Goal: Task Accomplishment & Management: Use online tool/utility

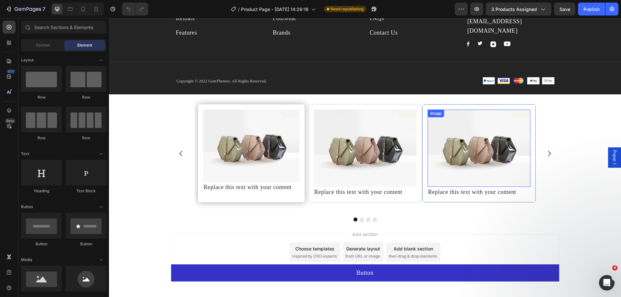
scroll to position [3962, 0]
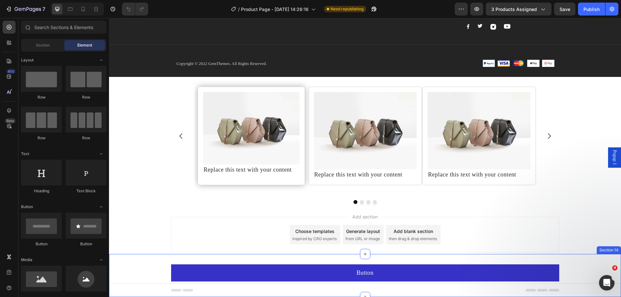
click at [590, 260] on div "Button Button Row Section 14" at bounding box center [365, 275] width 512 height 43
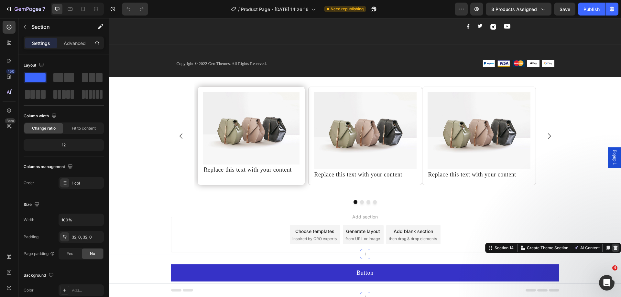
click at [614, 247] on icon at bounding box center [616, 248] width 4 height 5
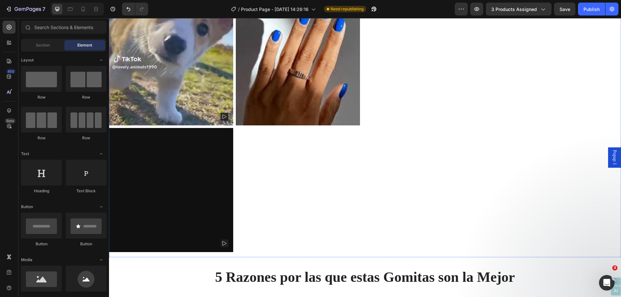
scroll to position [517, 0]
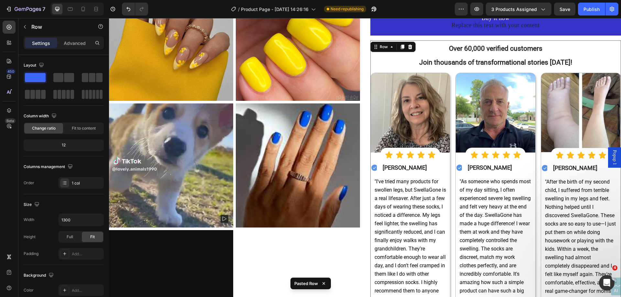
scroll to position [318, 0]
click at [408, 48] on icon at bounding box center [410, 47] width 4 height 5
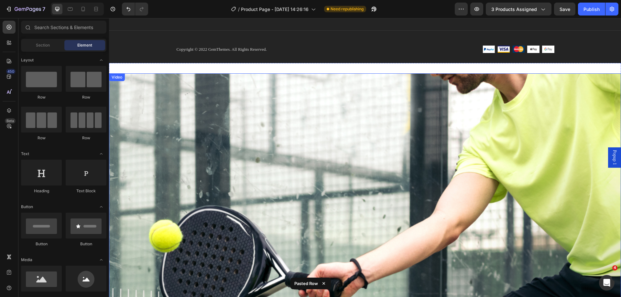
scroll to position [965, 0]
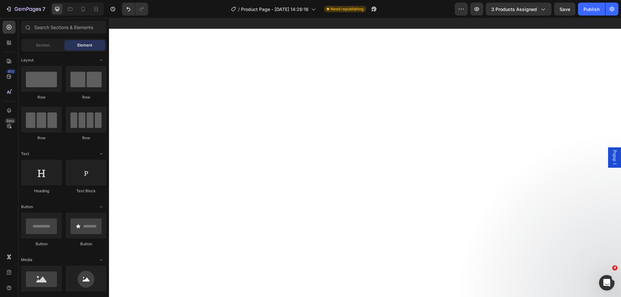
drag, startPoint x: 618, startPoint y: 91, endPoint x: 708, endPoint y: 294, distance: 222.1
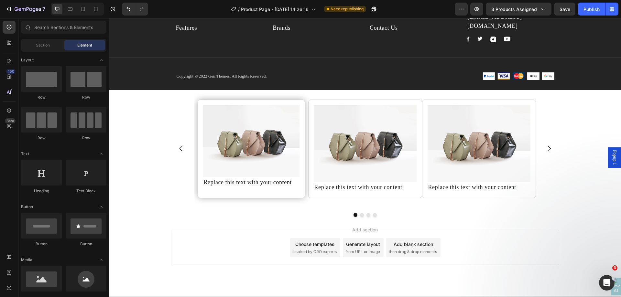
scroll to position [3792, 0]
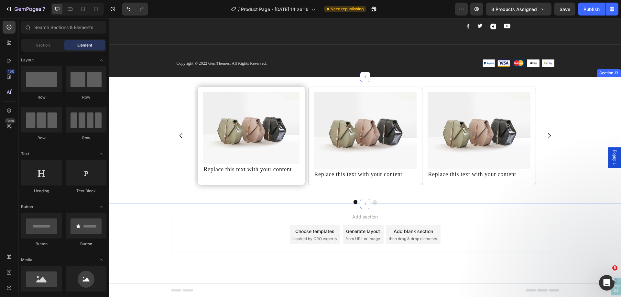
click at [597, 107] on div "Image Replace this text with your content Text Block Row Image Replace this tex…" at bounding box center [365, 140] width 512 height 127
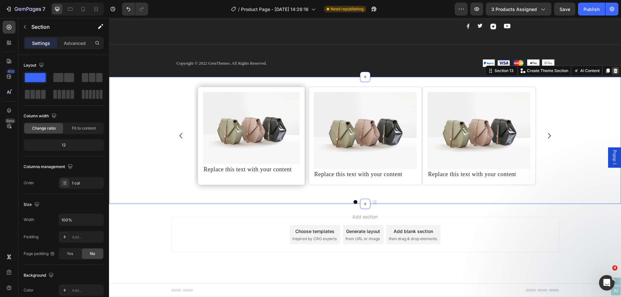
click at [614, 71] on div at bounding box center [616, 71] width 8 height 8
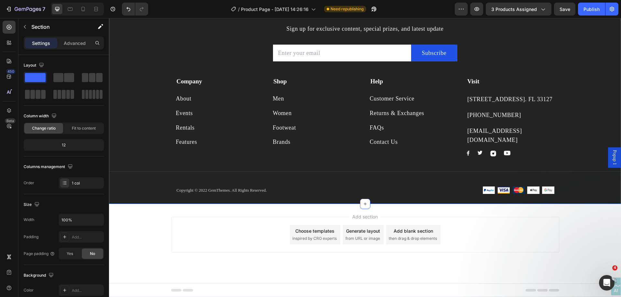
scroll to position [3665, 0]
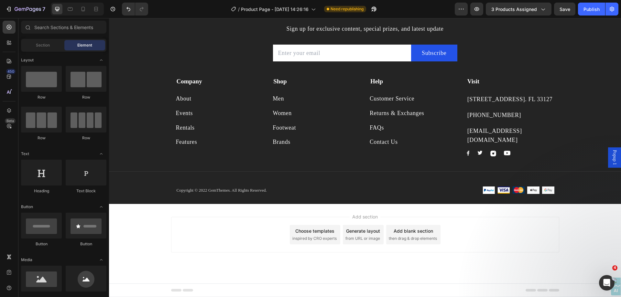
click at [496, 221] on div "Add section Choose templates inspired by CRO experts Generate layout from URL o…" at bounding box center [365, 235] width 388 height 36
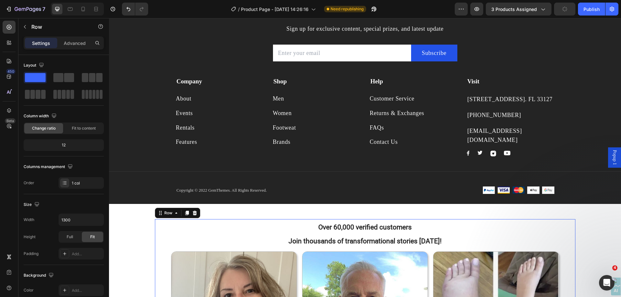
scroll to position [3848, 0]
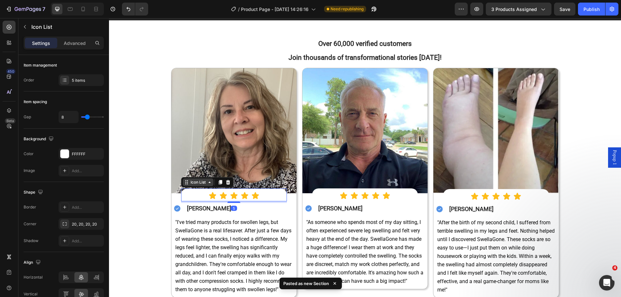
click at [186, 186] on div "Icon List" at bounding box center [198, 183] width 31 height 8
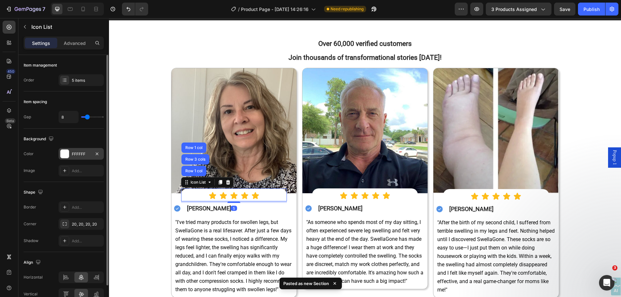
click at [84, 153] on div "FFFFFF" at bounding box center [81, 154] width 19 height 6
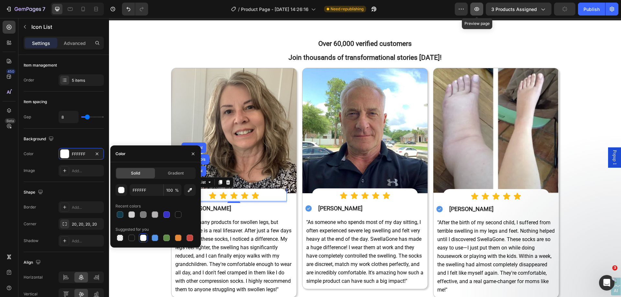
click at [478, 12] on icon "button" at bounding box center [476, 9] width 6 height 6
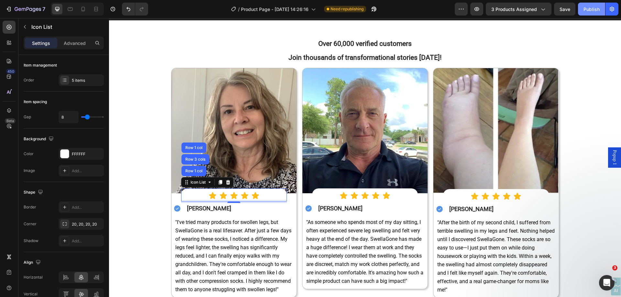
click at [592, 11] on div "Publish" at bounding box center [591, 9] width 16 height 7
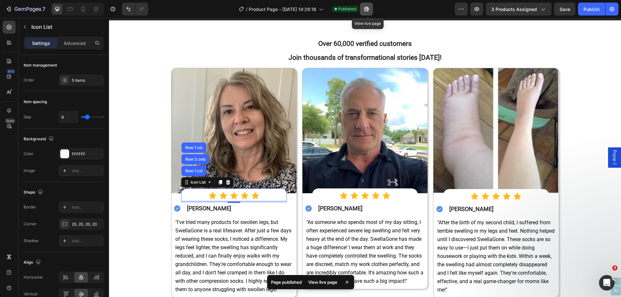
click at [365, 10] on icon "button" at bounding box center [365, 11] width 2 height 2
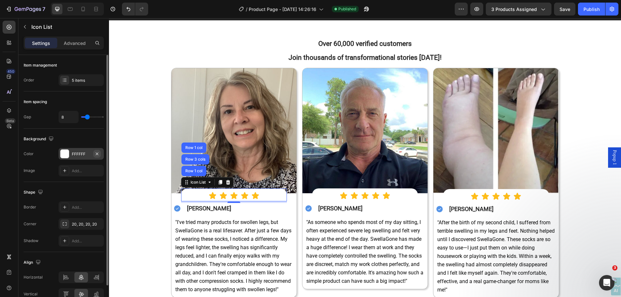
click at [95, 154] on icon "button" at bounding box center [96, 153] width 5 height 5
click at [80, 153] on div "Add..." at bounding box center [87, 154] width 30 height 6
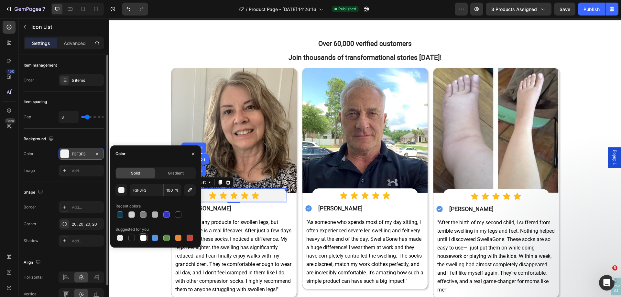
click at [142, 239] on div at bounding box center [143, 238] width 6 height 6
type input "FFFFFF"
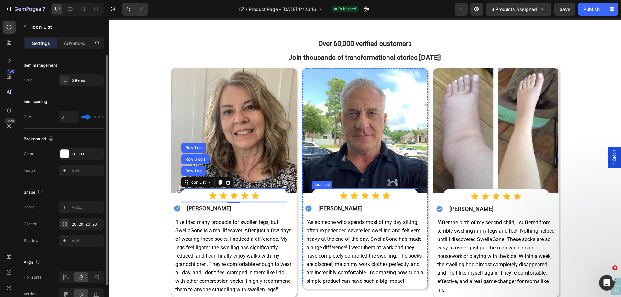
click at [318, 186] on div "Icon List" at bounding box center [322, 185] width 20 height 8
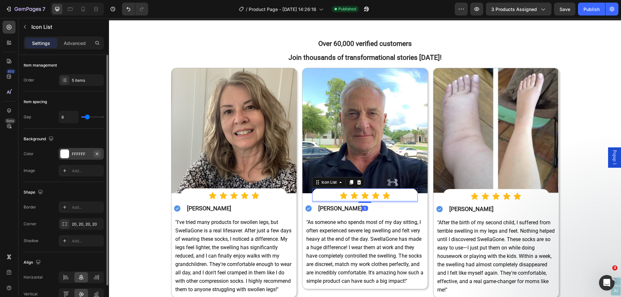
click at [96, 155] on icon "button" at bounding box center [96, 153] width 5 height 5
click at [84, 155] on div "Add..." at bounding box center [87, 154] width 30 height 6
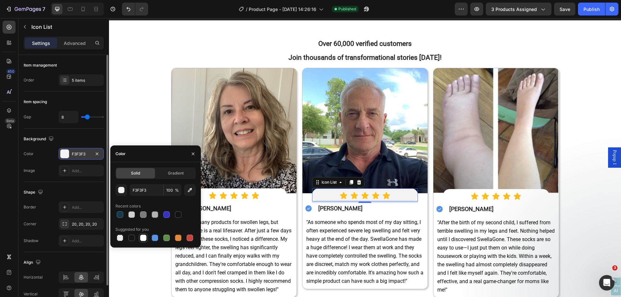
click at [142, 241] on div at bounding box center [143, 238] width 6 height 6
type input "FFFFFF"
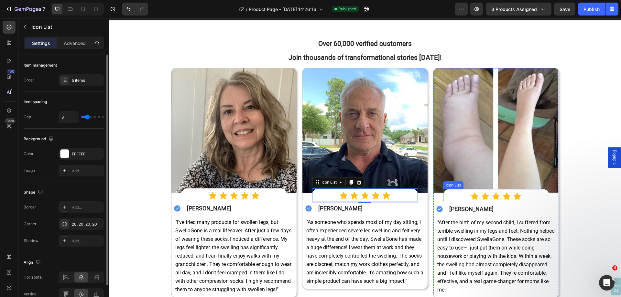
click at [446, 193] on div "Icon Icon Icon Icon Icon" at bounding box center [496, 196] width 106 height 8
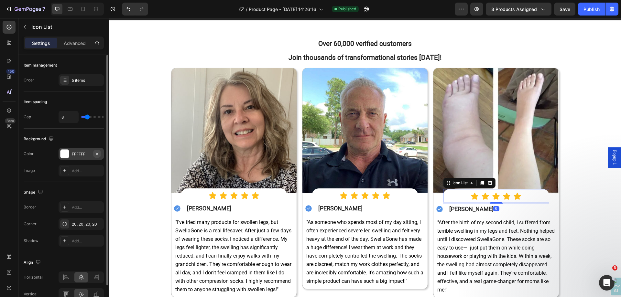
click at [98, 155] on icon "button" at bounding box center [97, 153] width 3 height 3
click at [81, 152] on div "Add..." at bounding box center [87, 154] width 30 height 6
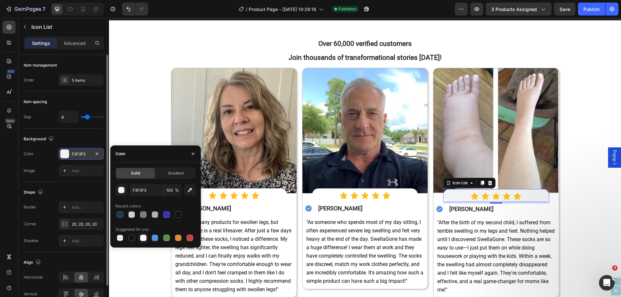
click at [145, 237] on div at bounding box center [143, 238] width 6 height 6
type input "FFFFFF"
click at [595, 4] on button "Publish" at bounding box center [591, 9] width 27 height 13
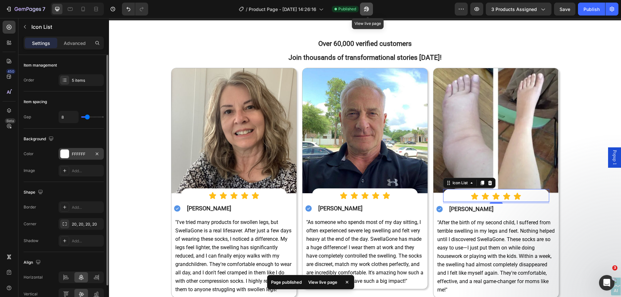
click at [369, 6] on icon "button" at bounding box center [366, 9] width 6 height 6
